Goal: Communication & Community: Connect with others

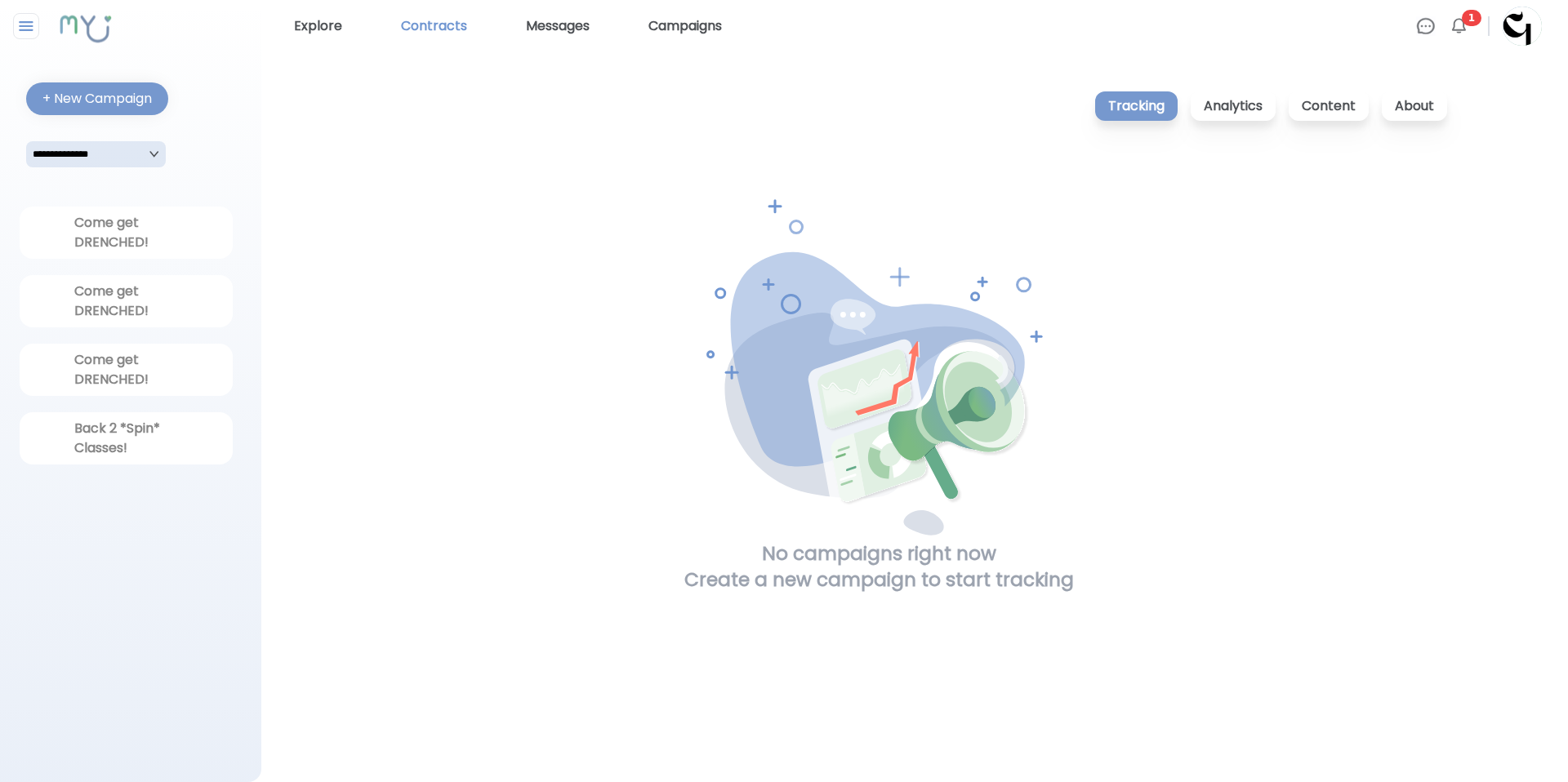
click at [428, 29] on link "Contracts" at bounding box center [434, 26] width 79 height 26
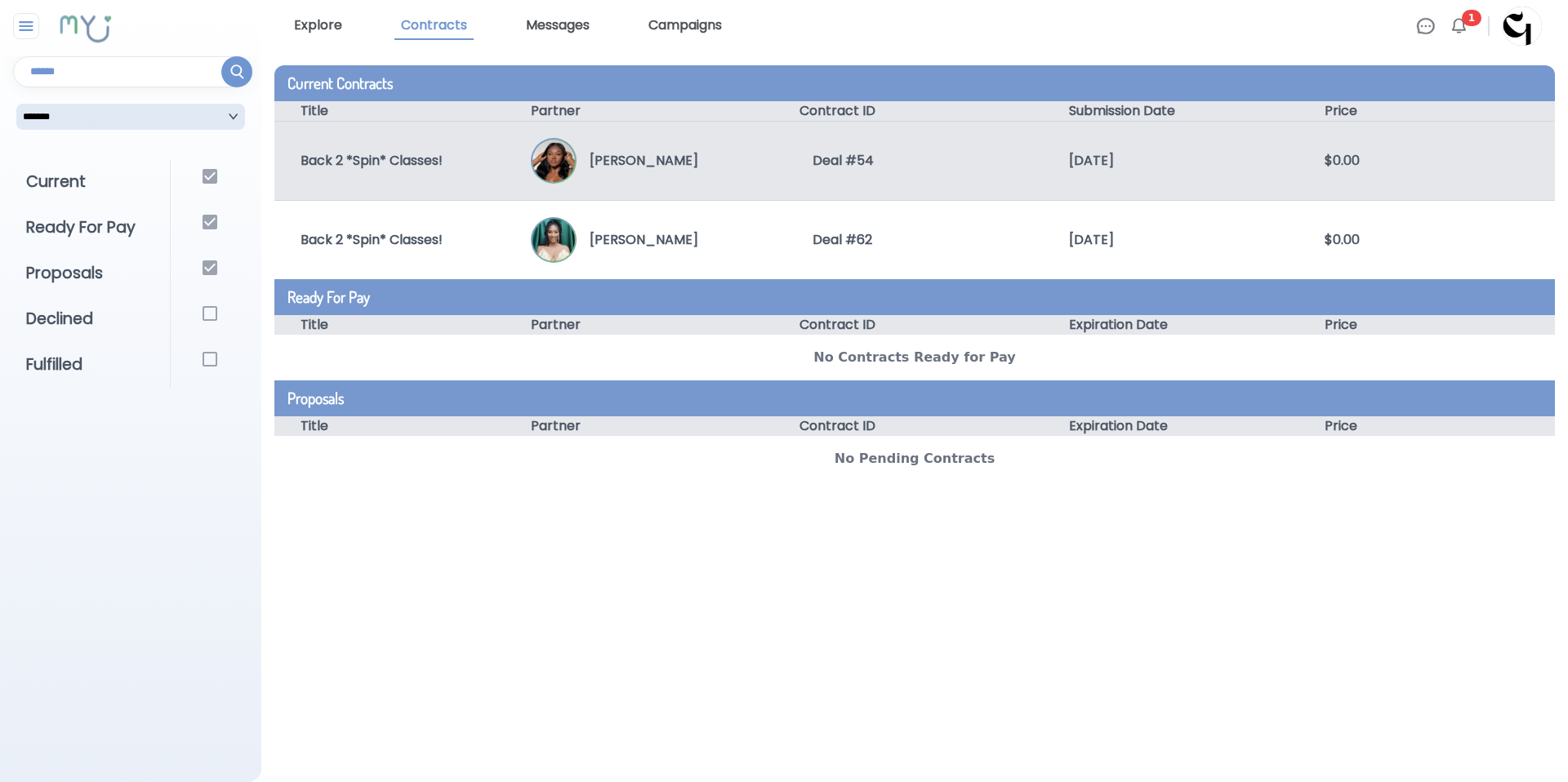
click at [750, 186] on div "Back 2 *Spin* Classes! Lindsey Mitchell Deal # 54 9/4/2025 $0.00" at bounding box center [915, 160] width 1280 height 79
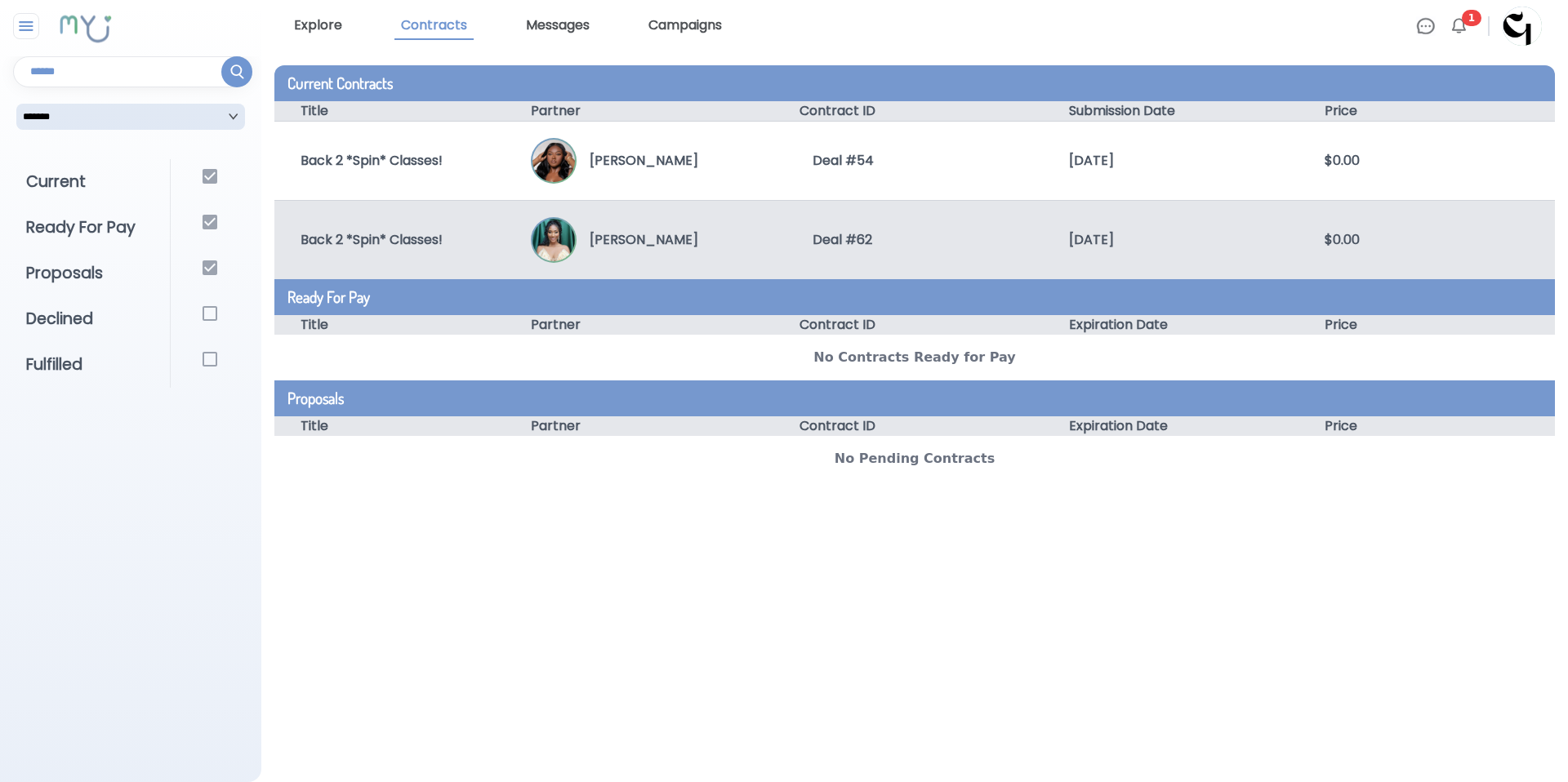
click at [687, 230] on p "[PERSON_NAME]" at bounding box center [637, 239] width 121 height 20
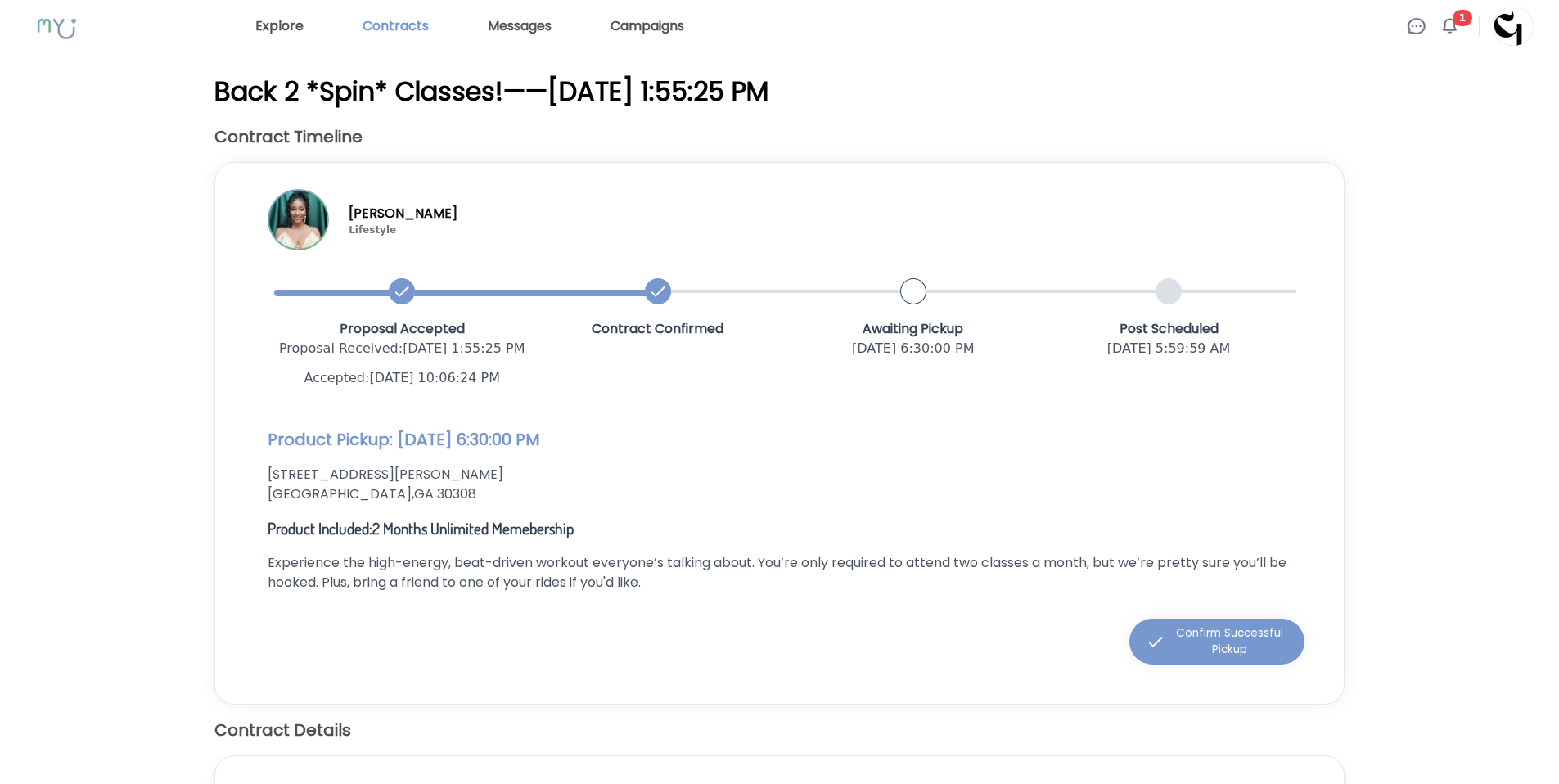
click at [398, 28] on link "Contracts" at bounding box center [395, 26] width 80 height 26
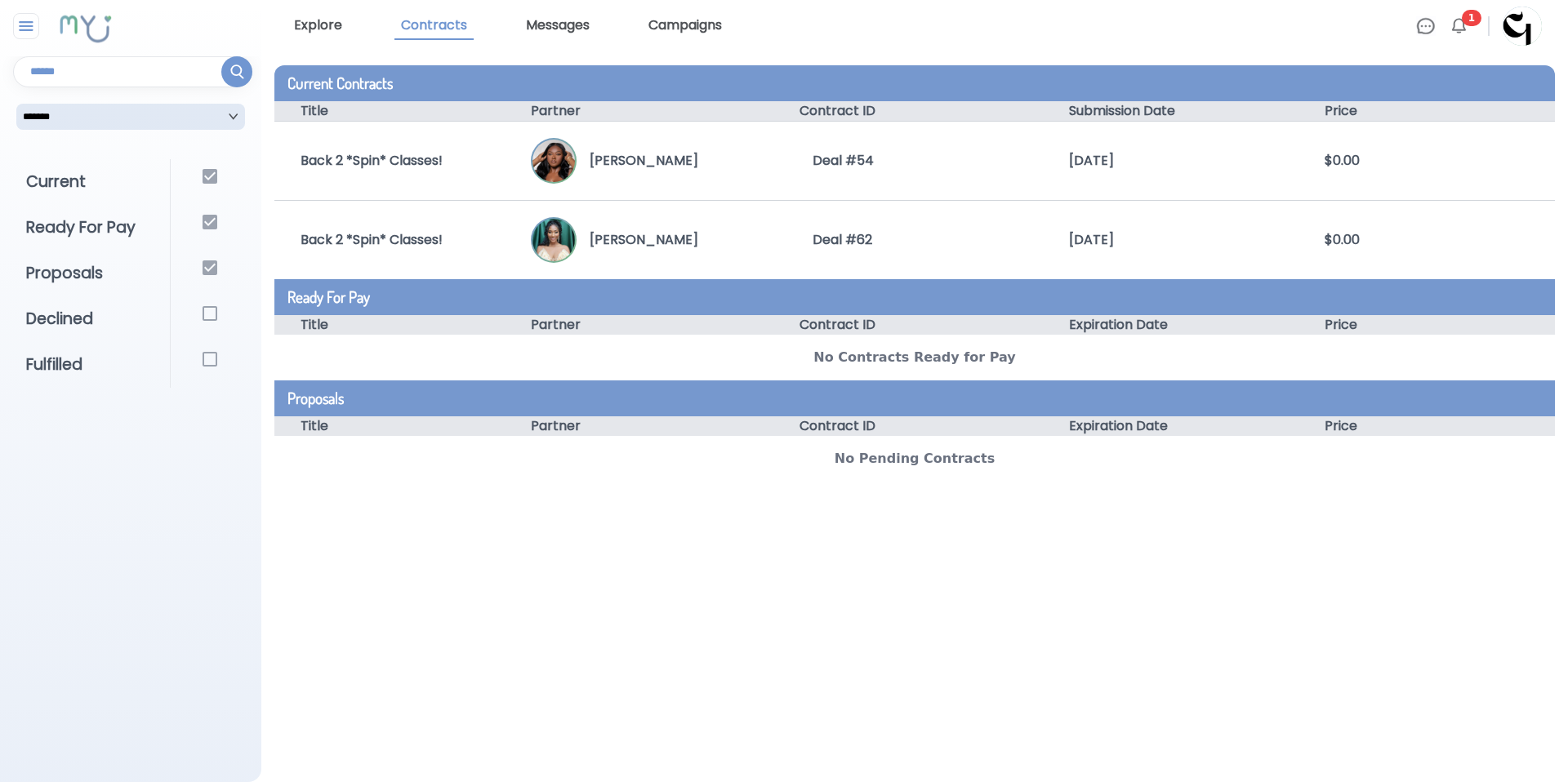
click at [513, 29] on div "Explore Contracts Messages Campaigns" at bounding box center [851, 26] width 1128 height 28
click at [569, 21] on link "Messages" at bounding box center [558, 26] width 77 height 28
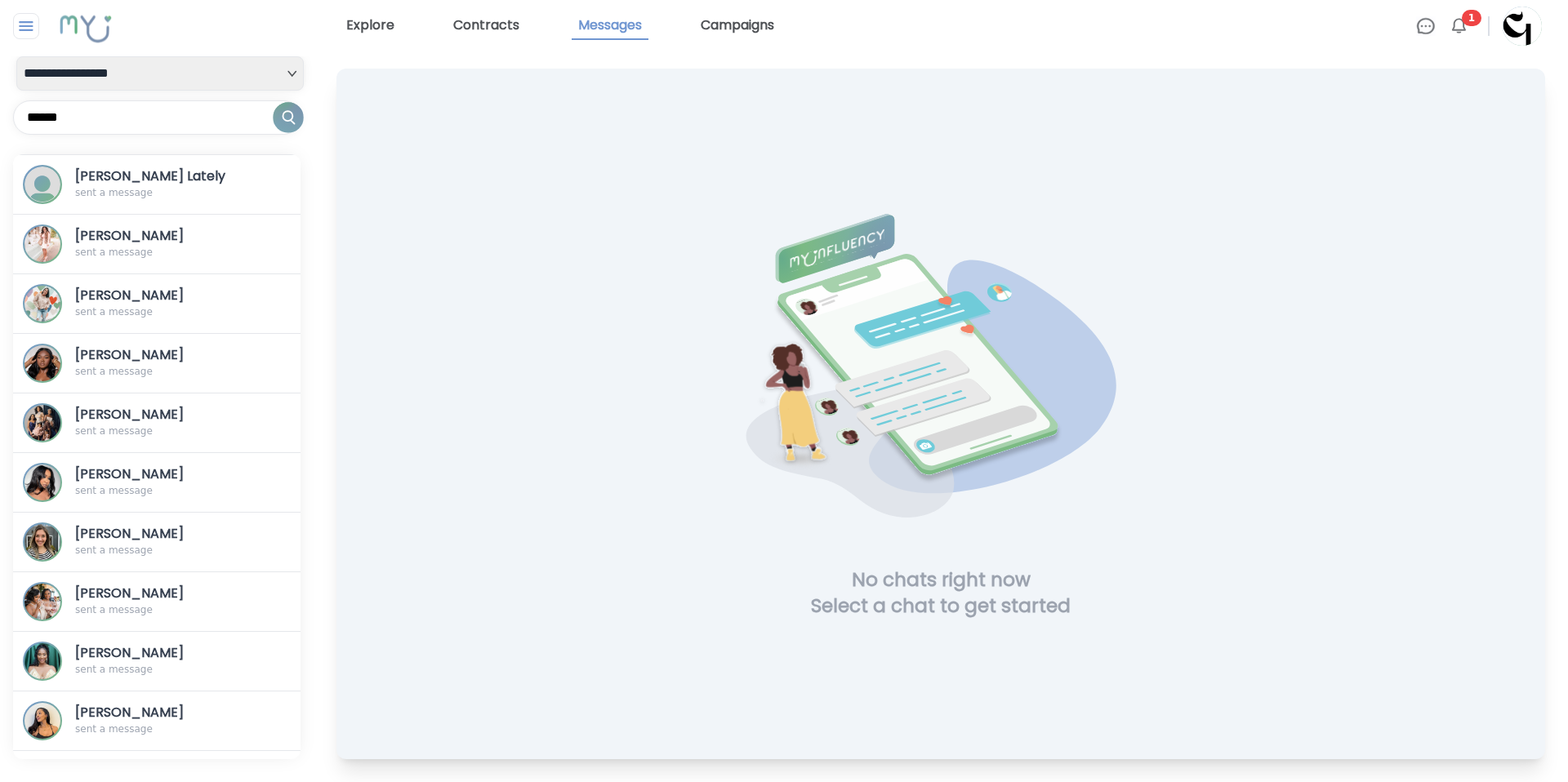
scroll to position [527, 0]
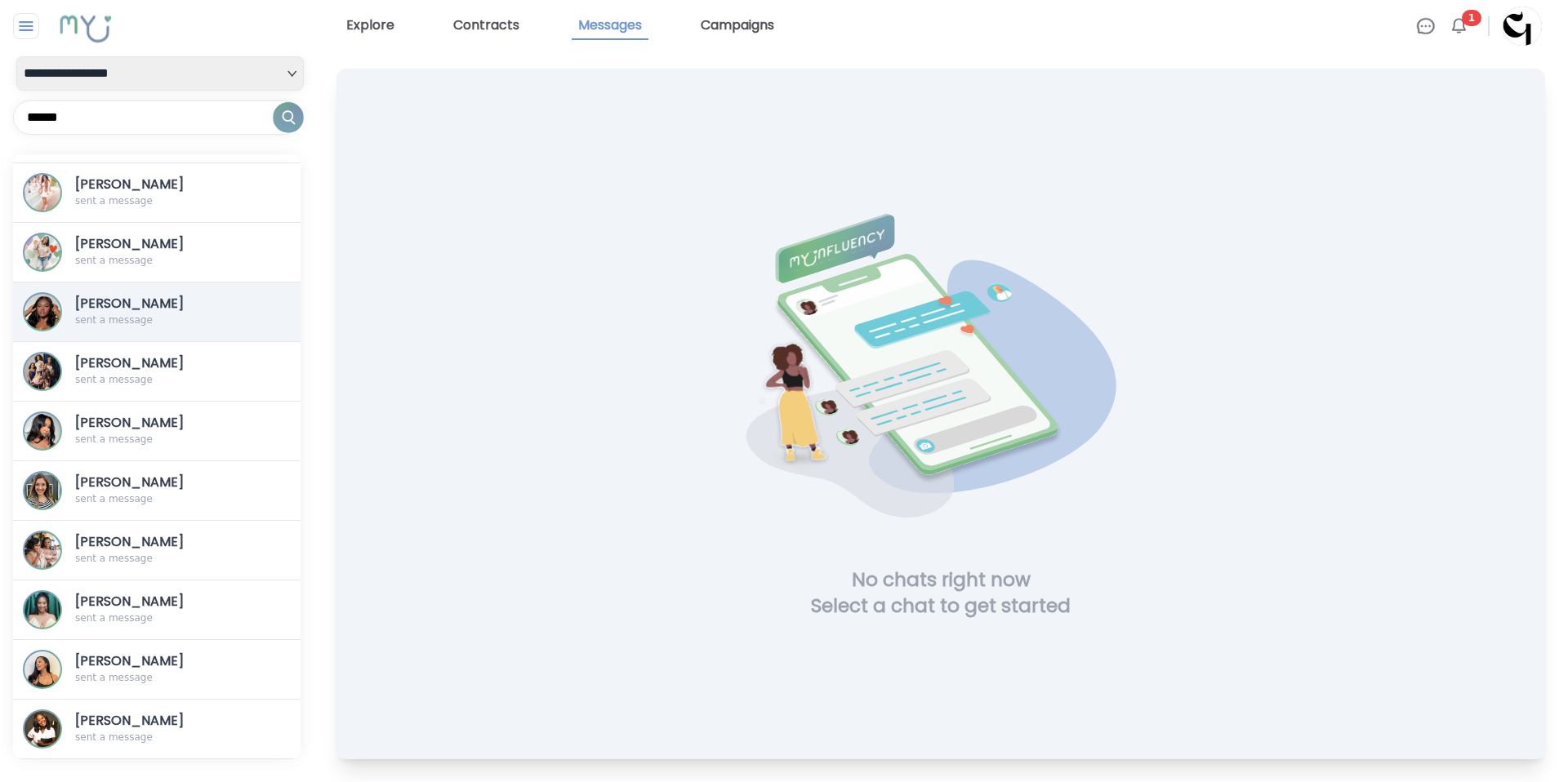
click at [164, 333] on button "[PERSON_NAME] sent a message" at bounding box center [157, 312] width 288 height 60
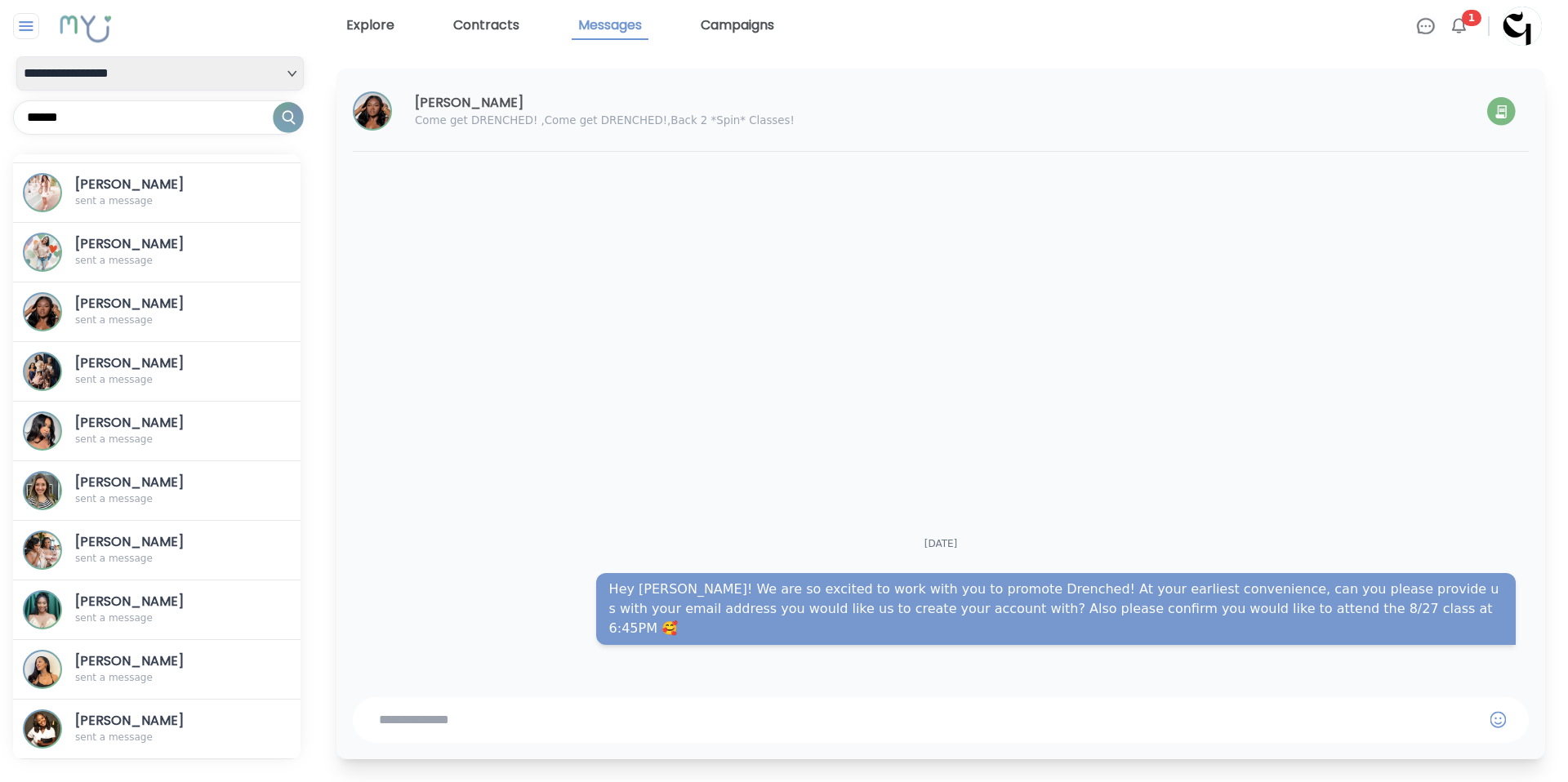
click at [1465, 27] on img at bounding box center [1458, 25] width 20 height 20
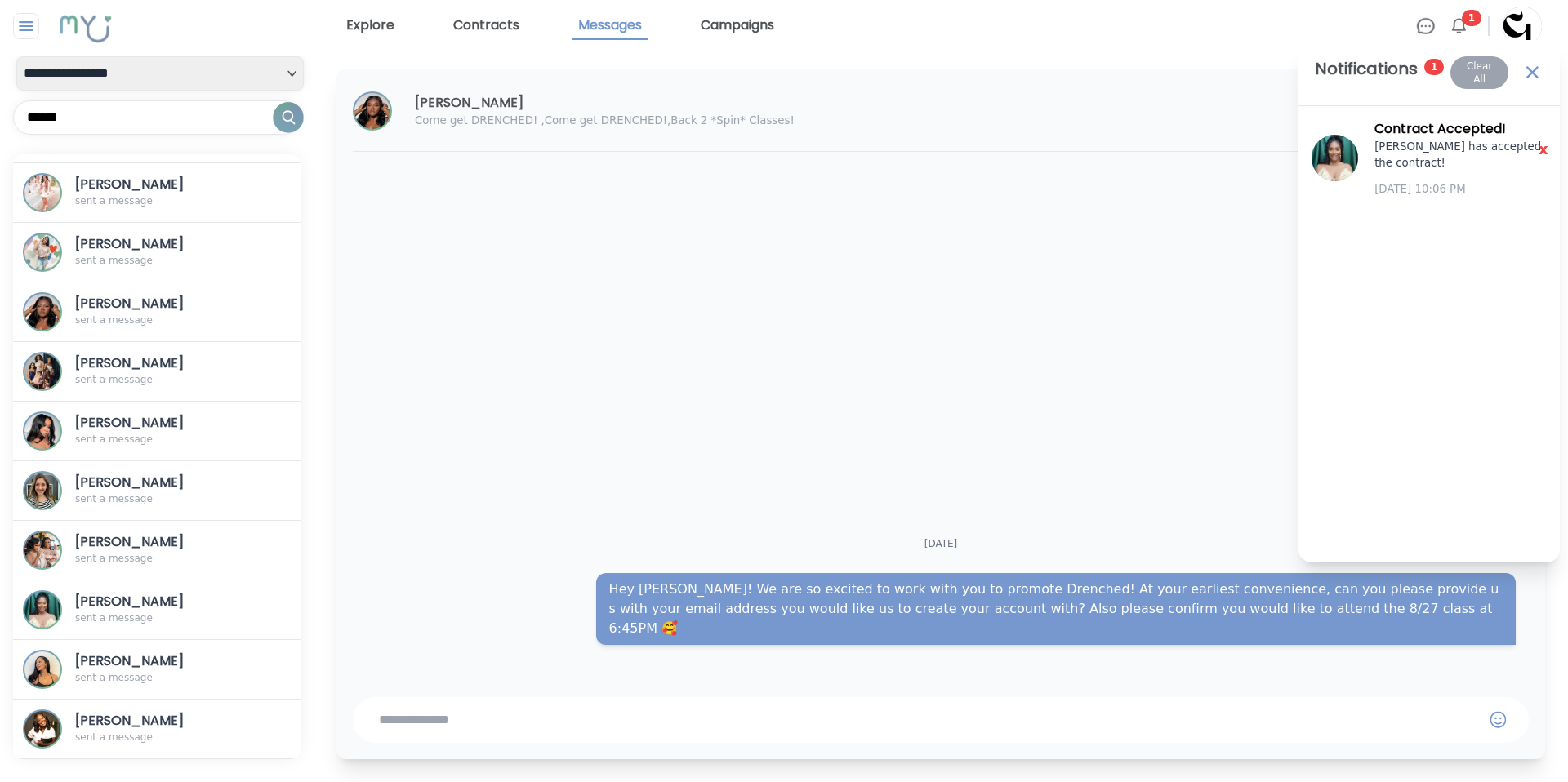
click at [1536, 64] on img at bounding box center [1532, 73] width 22 height 22
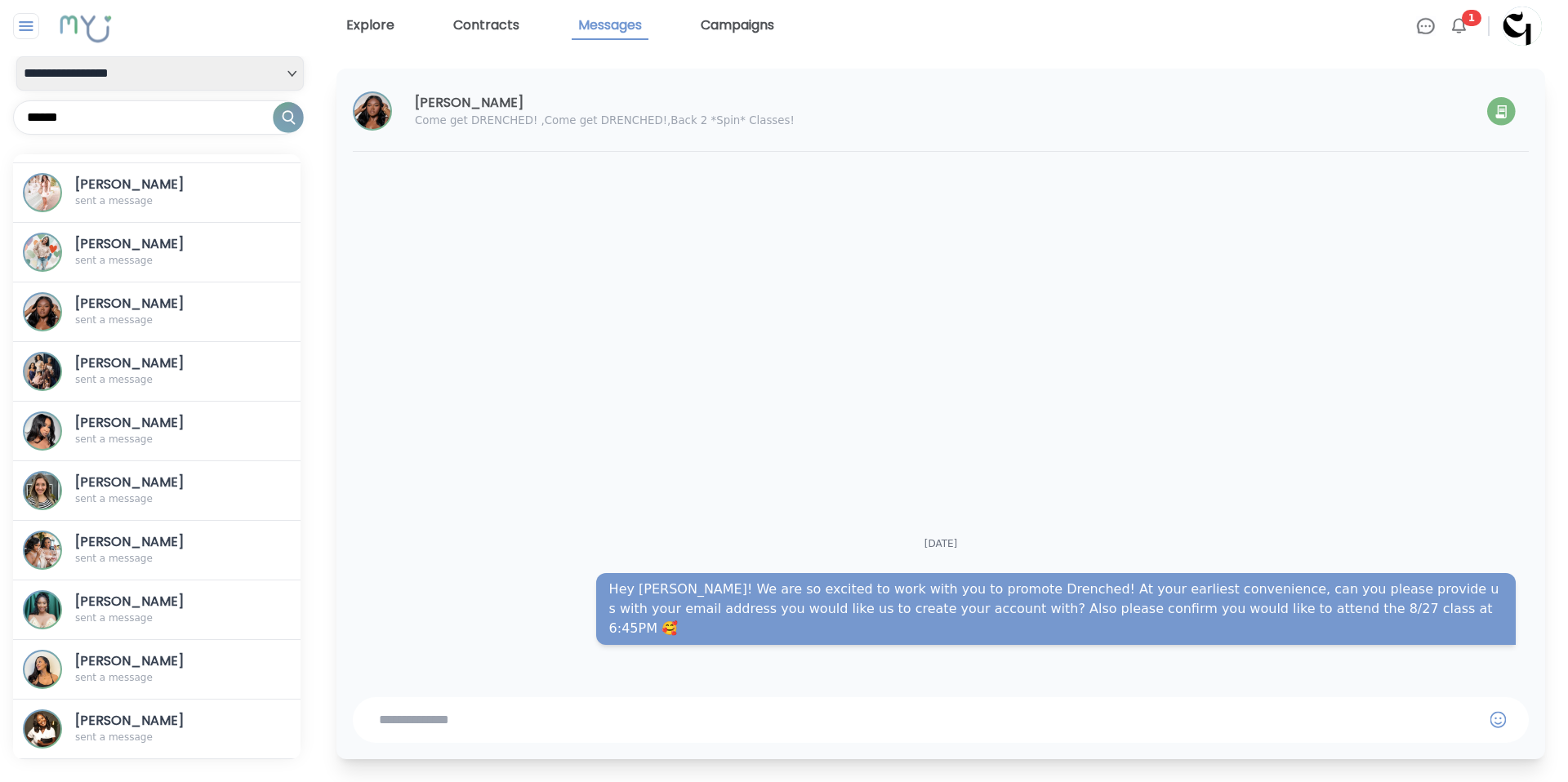
click at [1452, 21] on img at bounding box center [1458, 25] width 20 height 20
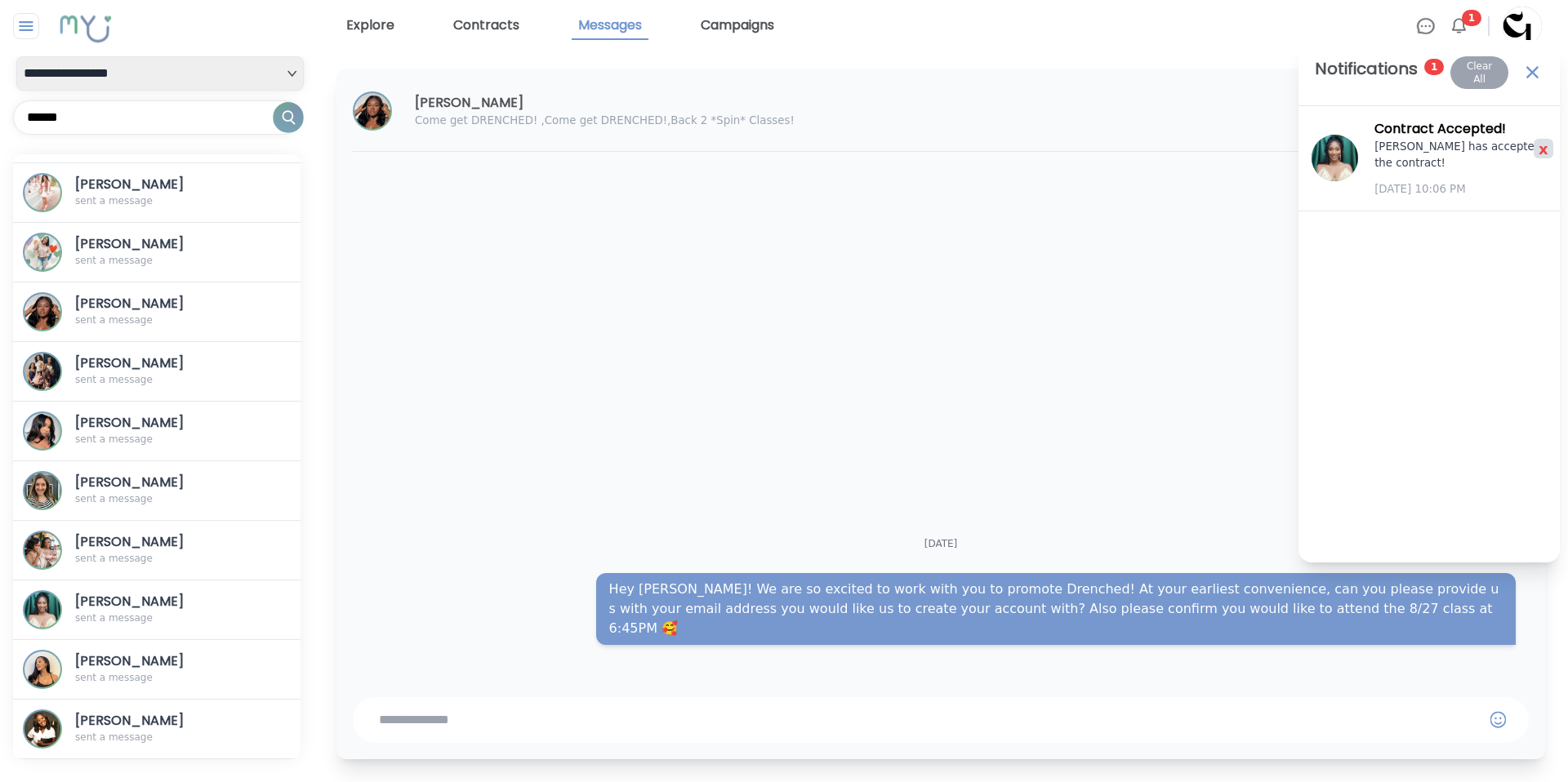
click at [1543, 143] on span "x" at bounding box center [1543, 149] width 29 height 24
click at [1536, 67] on img at bounding box center [1532, 73] width 22 height 22
